Goal: Information Seeking & Learning: Learn about a topic

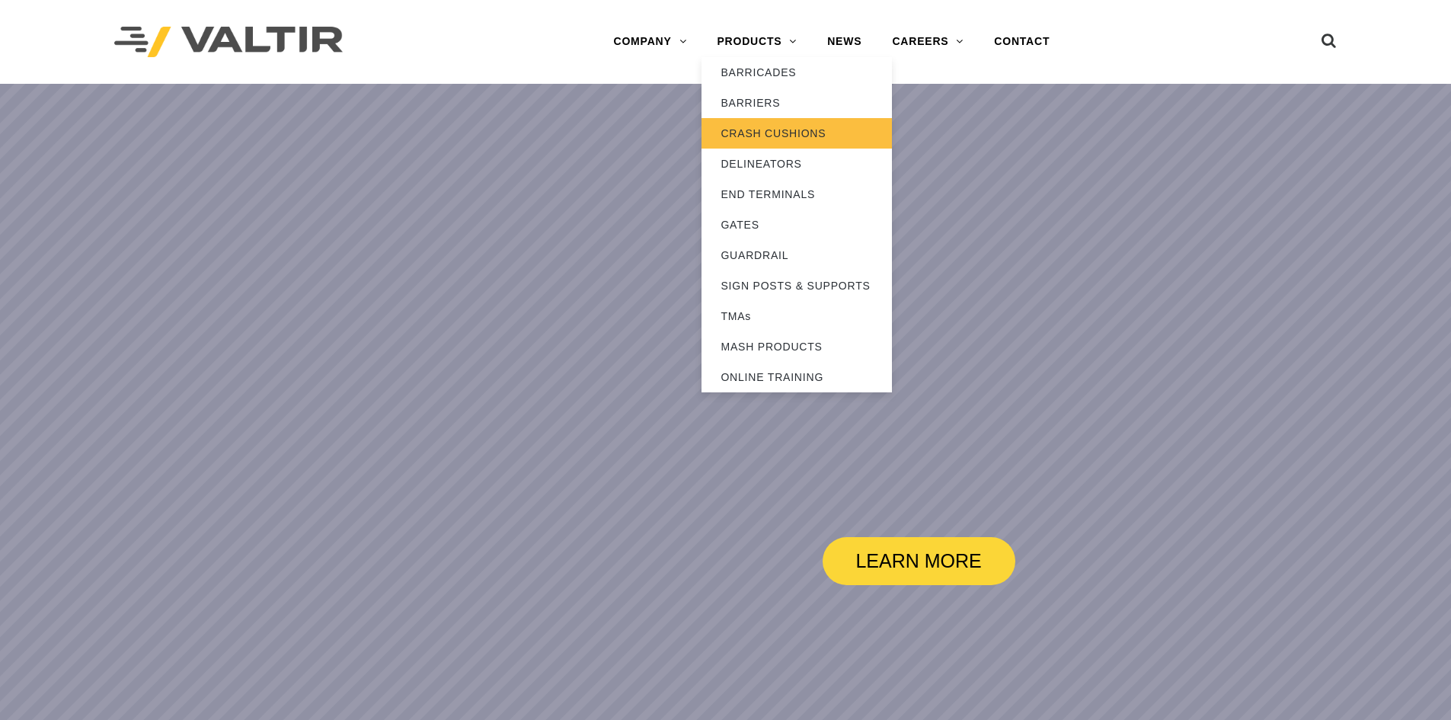
click at [769, 123] on link "CRASH CUSHIONS" at bounding box center [796, 133] width 190 height 30
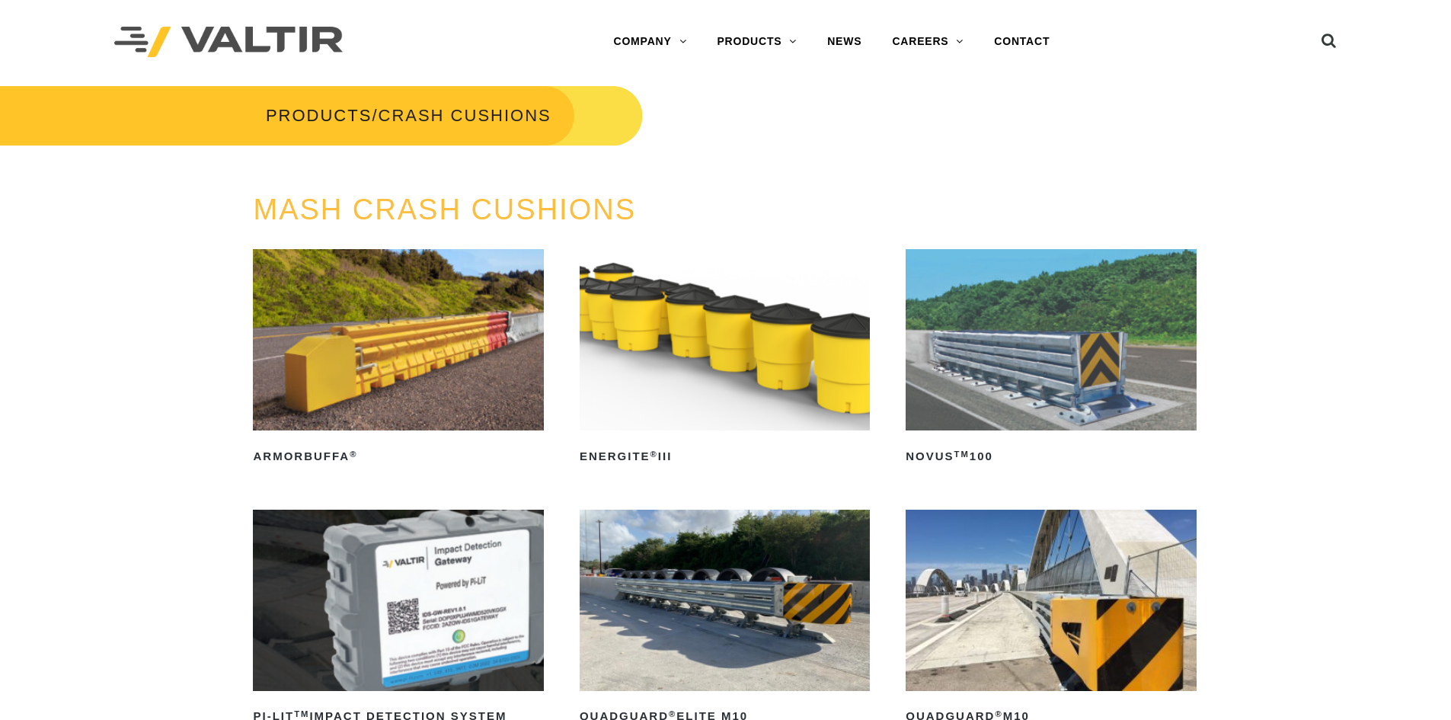
click at [957, 354] on img at bounding box center [1050, 339] width 290 height 181
click at [726, 509] on img at bounding box center [725, 599] width 290 height 181
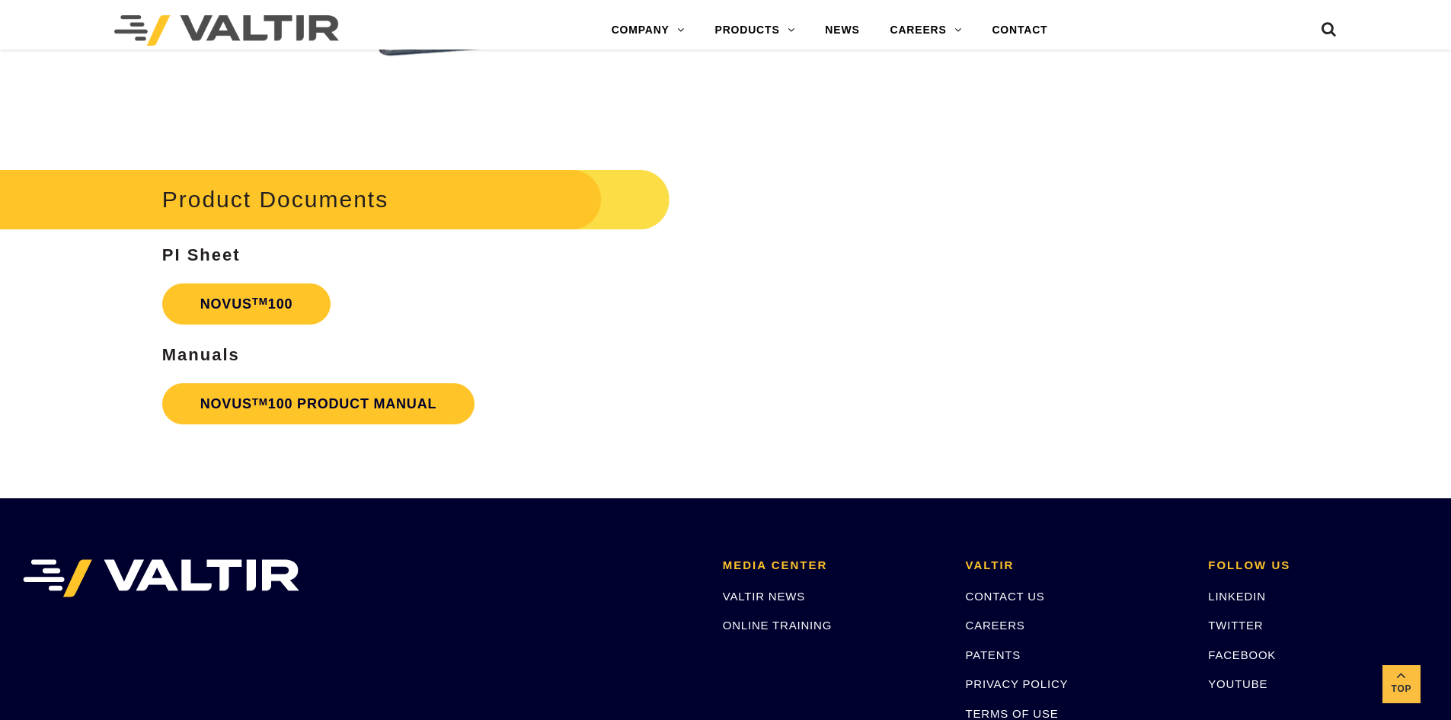
scroll to position [3731, 0]
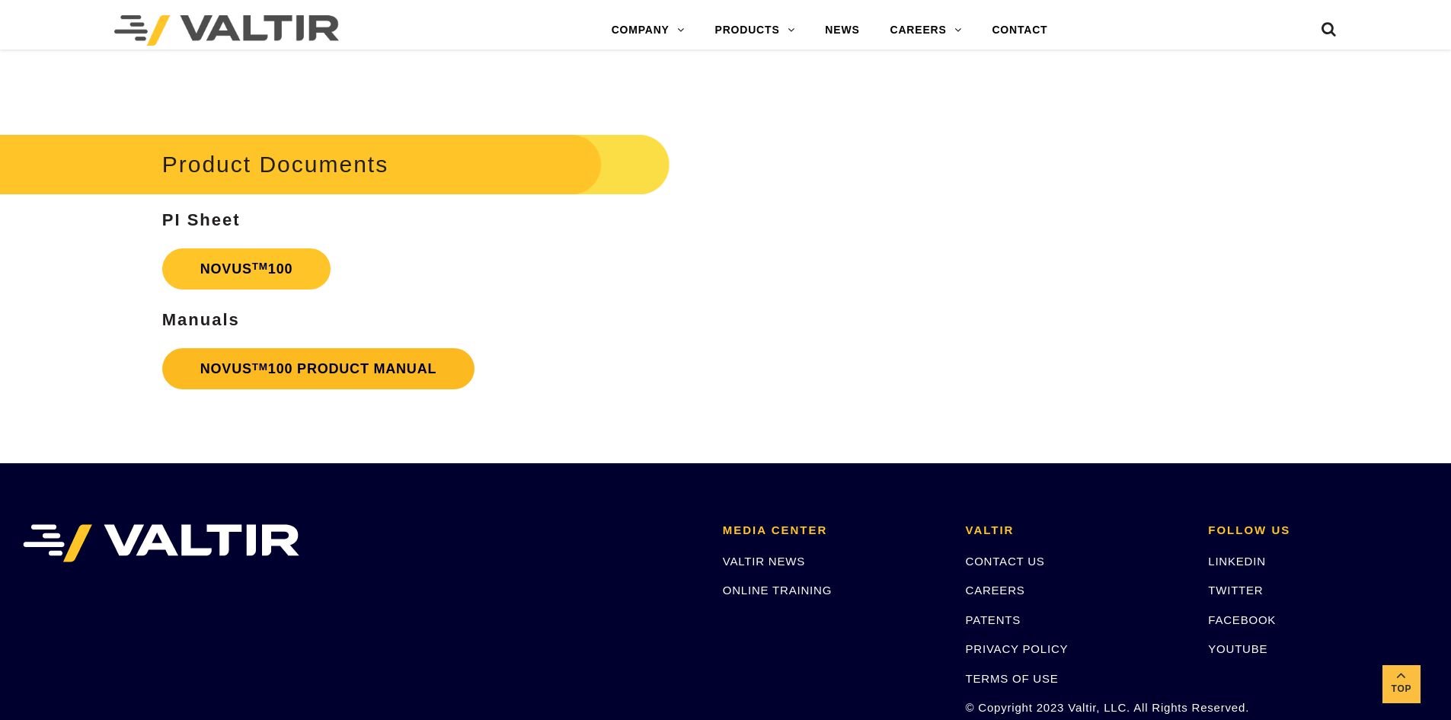
click at [310, 382] on link "NOVUS TM 100 PRODUCT MANUAL" at bounding box center [318, 368] width 313 height 41
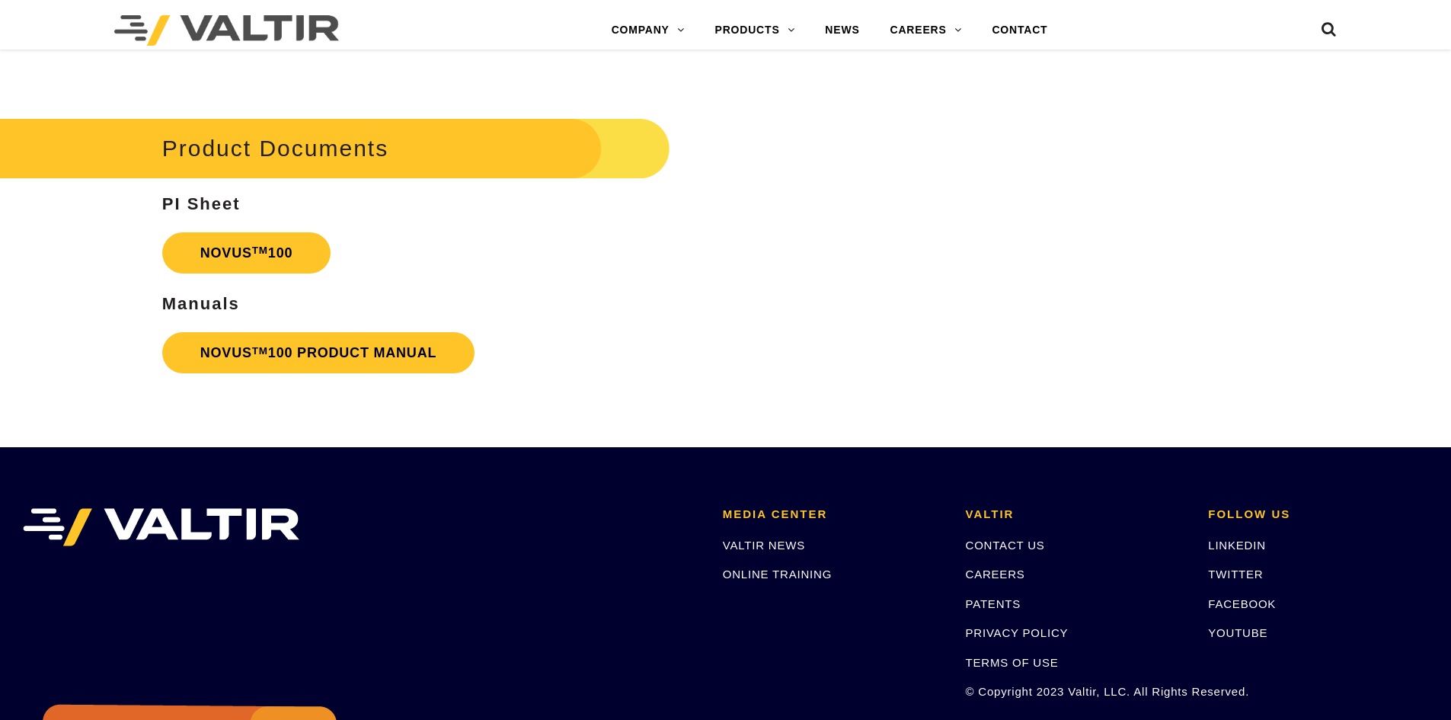
scroll to position [3731, 0]
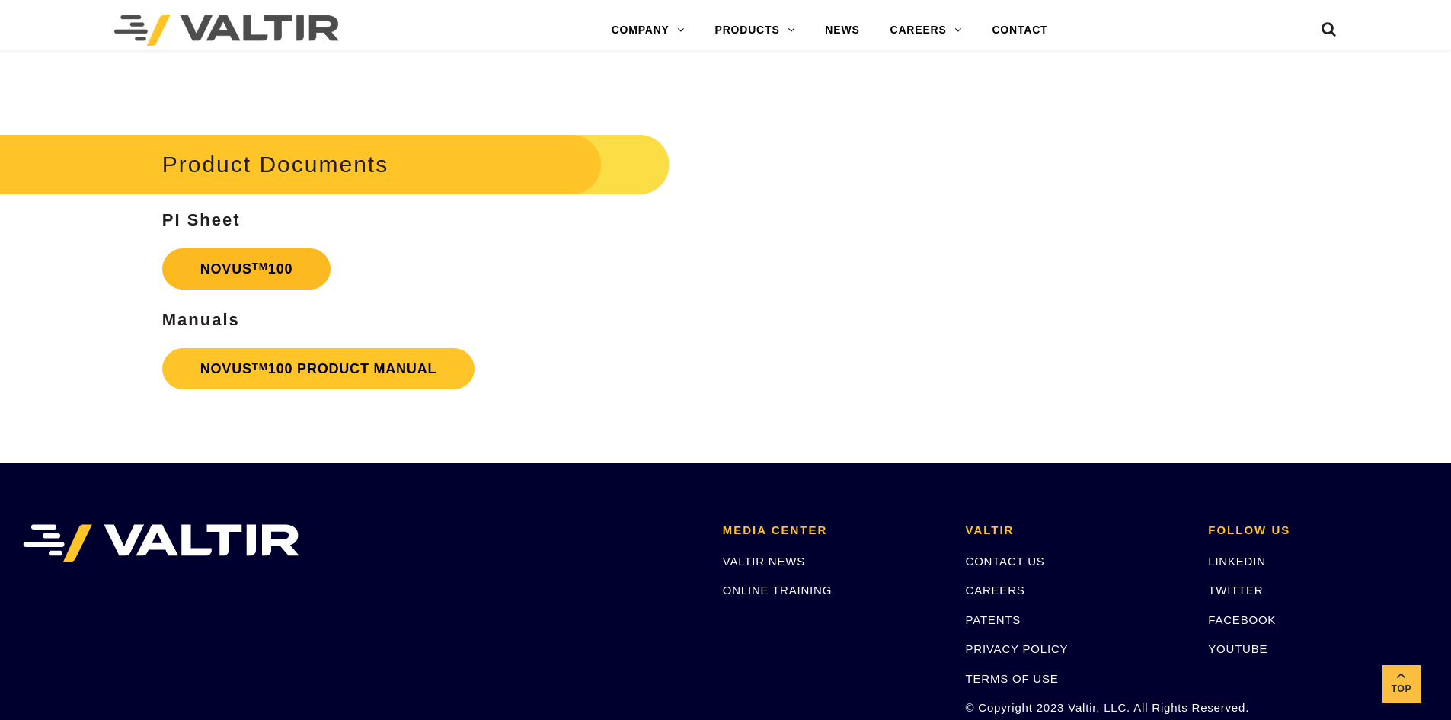
click at [231, 279] on link "NOVUS TM 100" at bounding box center [246, 268] width 169 height 41
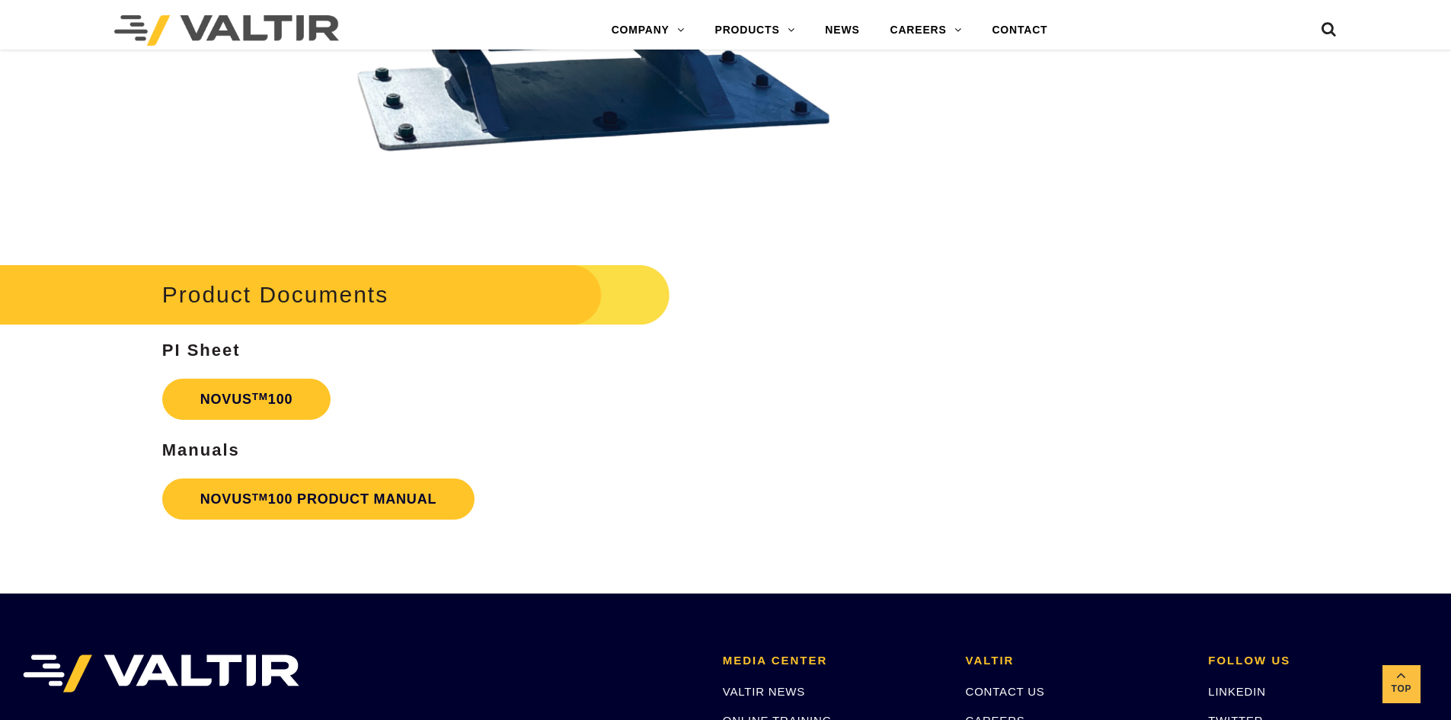
scroll to position [3595, 0]
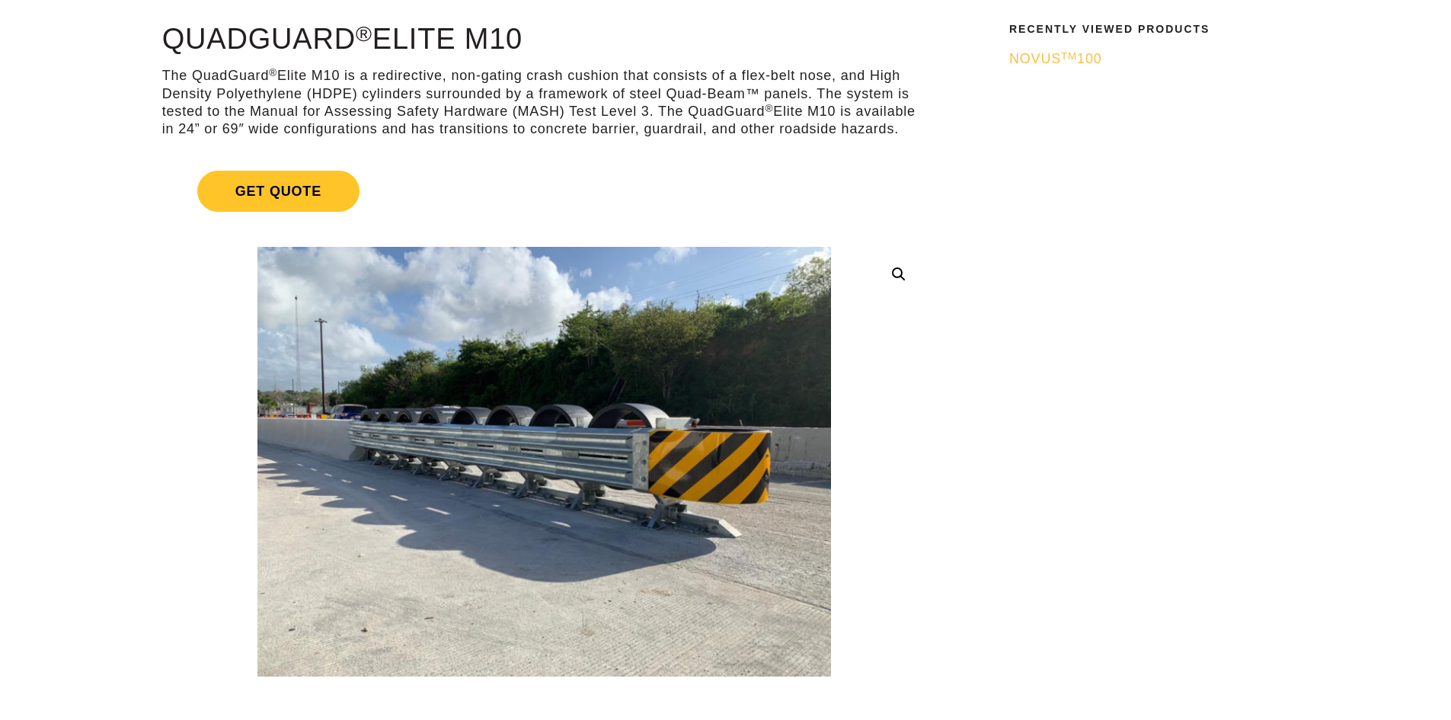
scroll to position [152, 0]
